Goal: Find specific page/section: Find specific page/section

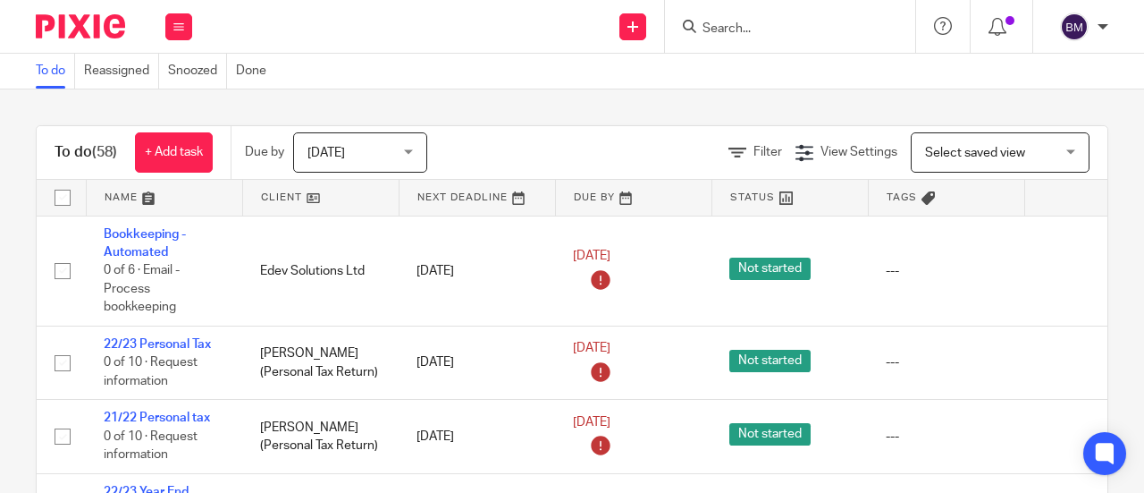
click at [764, 33] on input "Search" at bounding box center [781, 29] width 161 height 16
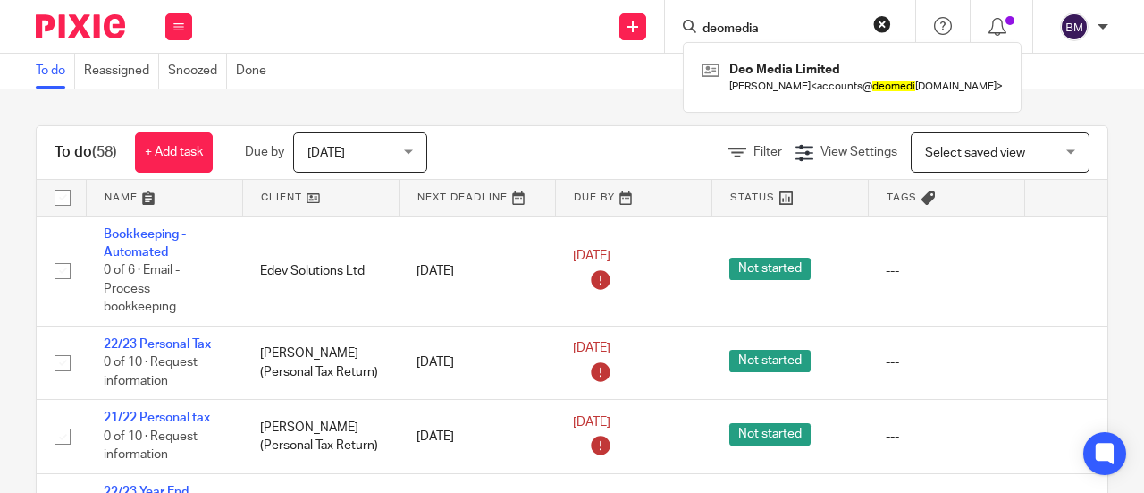
type input "deomedia"
click button "submit" at bounding box center [0, 0] width 0 height 0
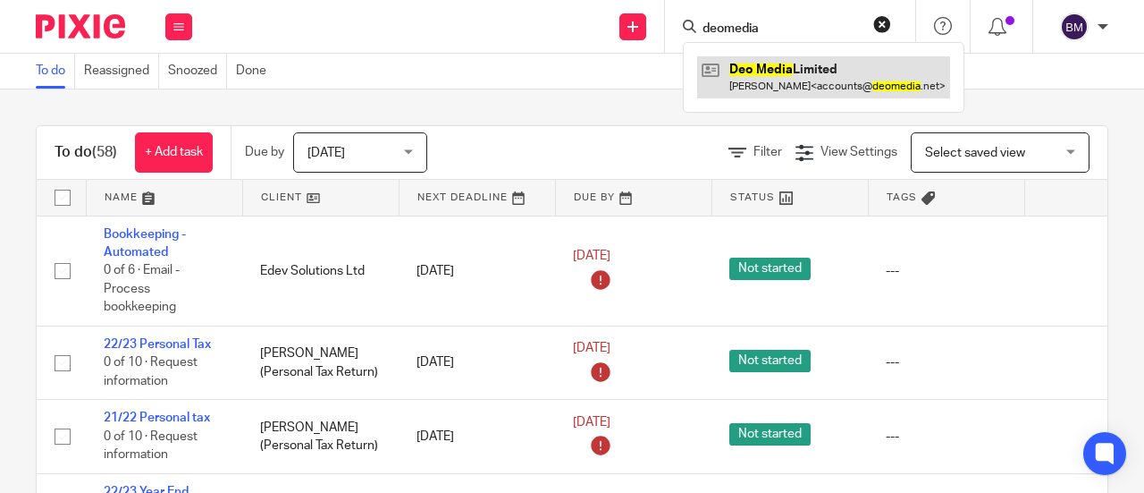
click at [814, 72] on link at bounding box center [823, 76] width 253 height 41
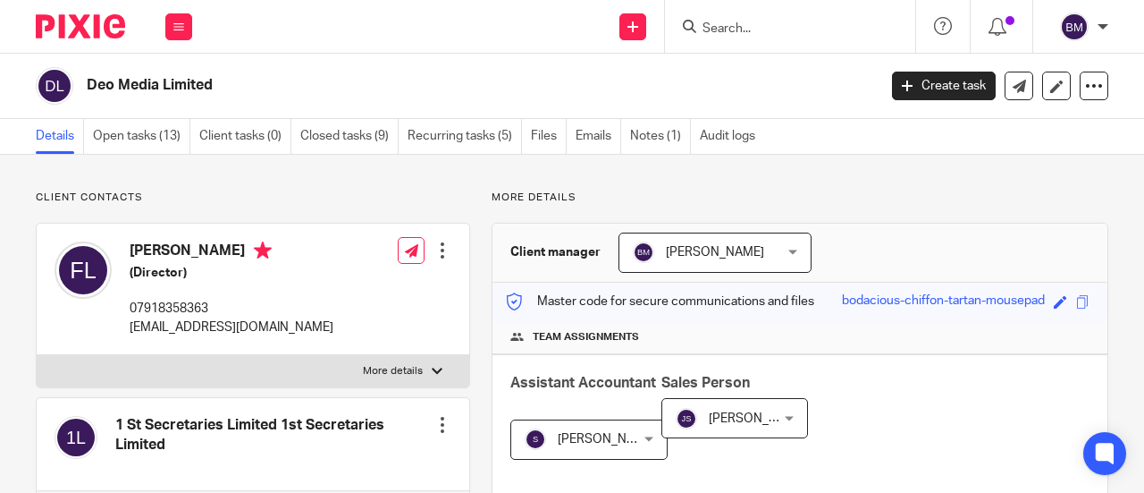
click at [748, 25] on input "Search" at bounding box center [781, 29] width 161 height 16
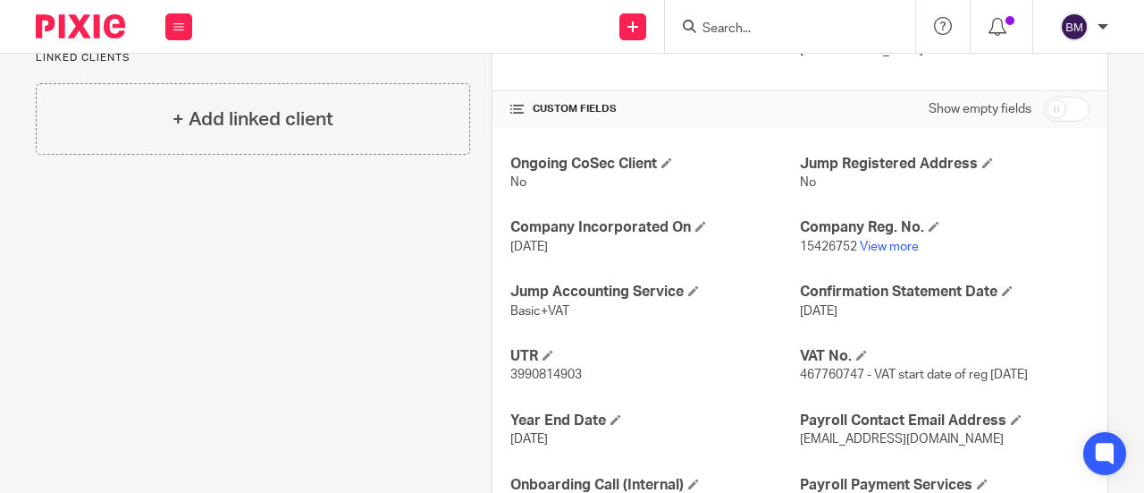
scroll to position [660, 0]
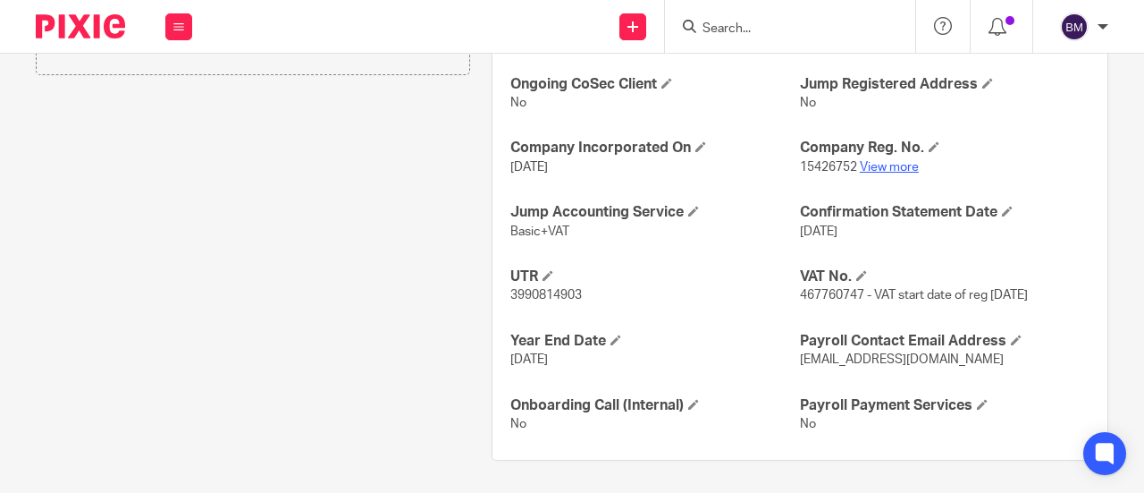
click at [862, 165] on link "View more" at bounding box center [889, 167] width 59 height 13
